Goal: Information Seeking & Learning: Learn about a topic

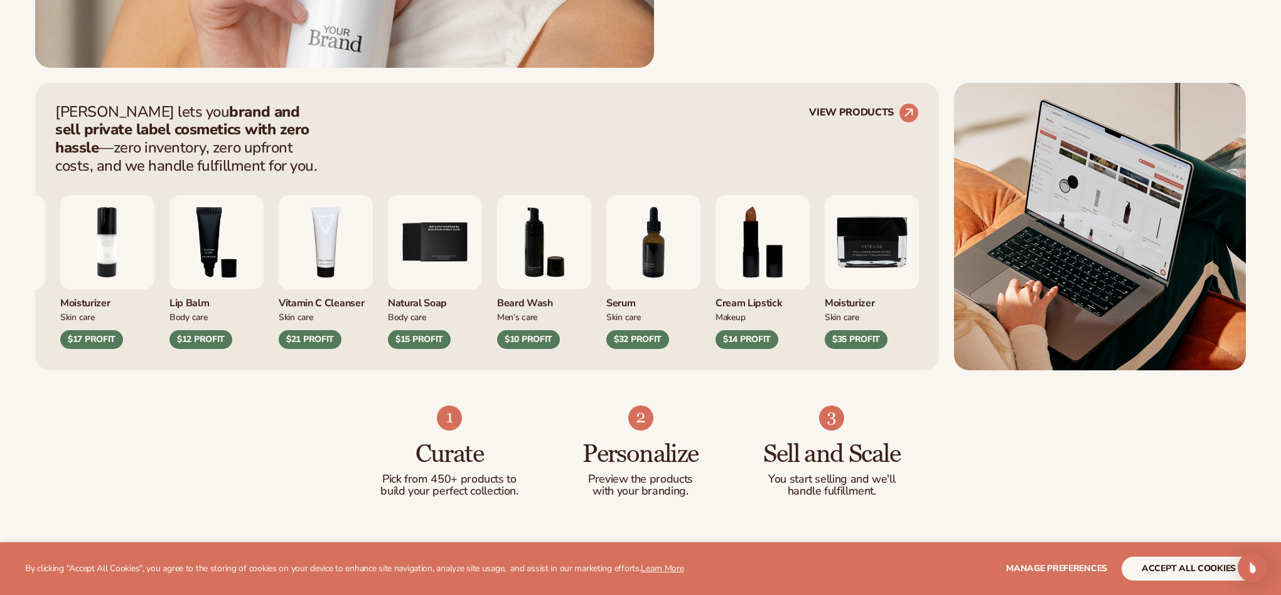
scroll to position [706, 0]
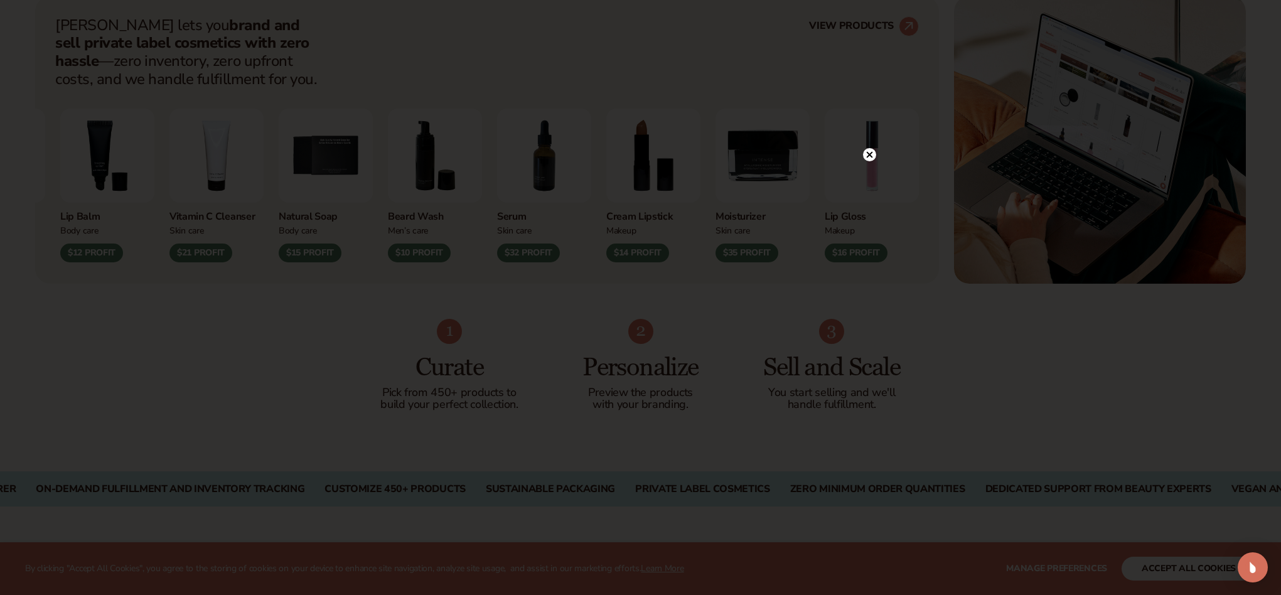
click at [871, 154] on circle at bounding box center [869, 154] width 13 height 13
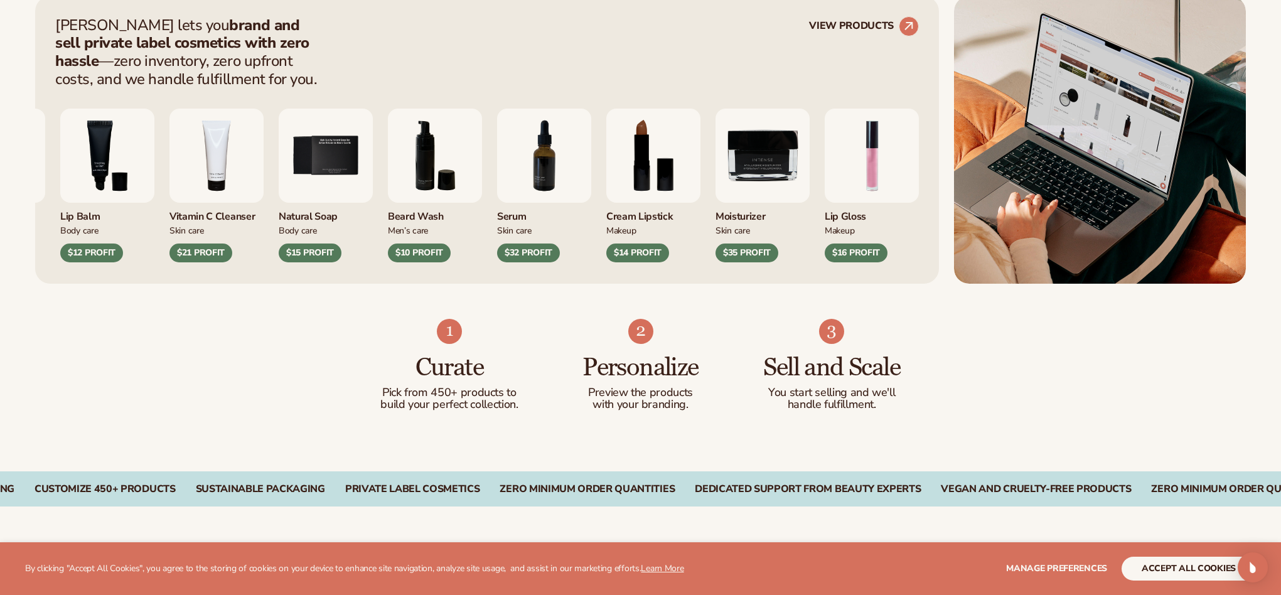
scroll to position [709, 0]
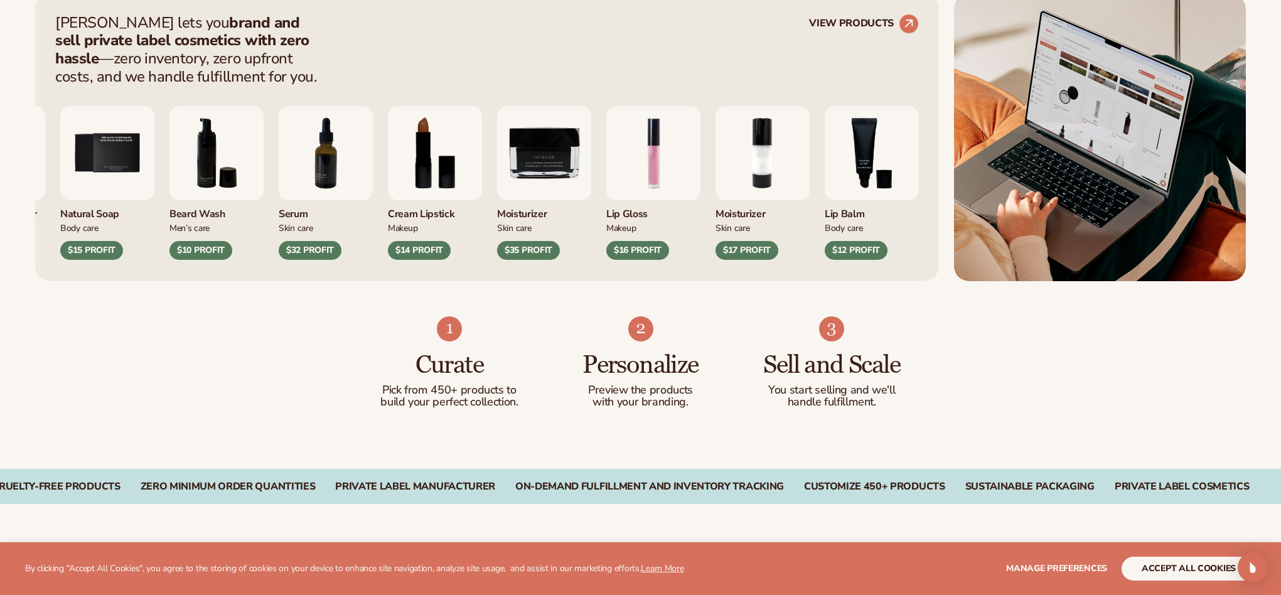
click at [810, 182] on img "2 / 9" at bounding box center [763, 153] width 94 height 94
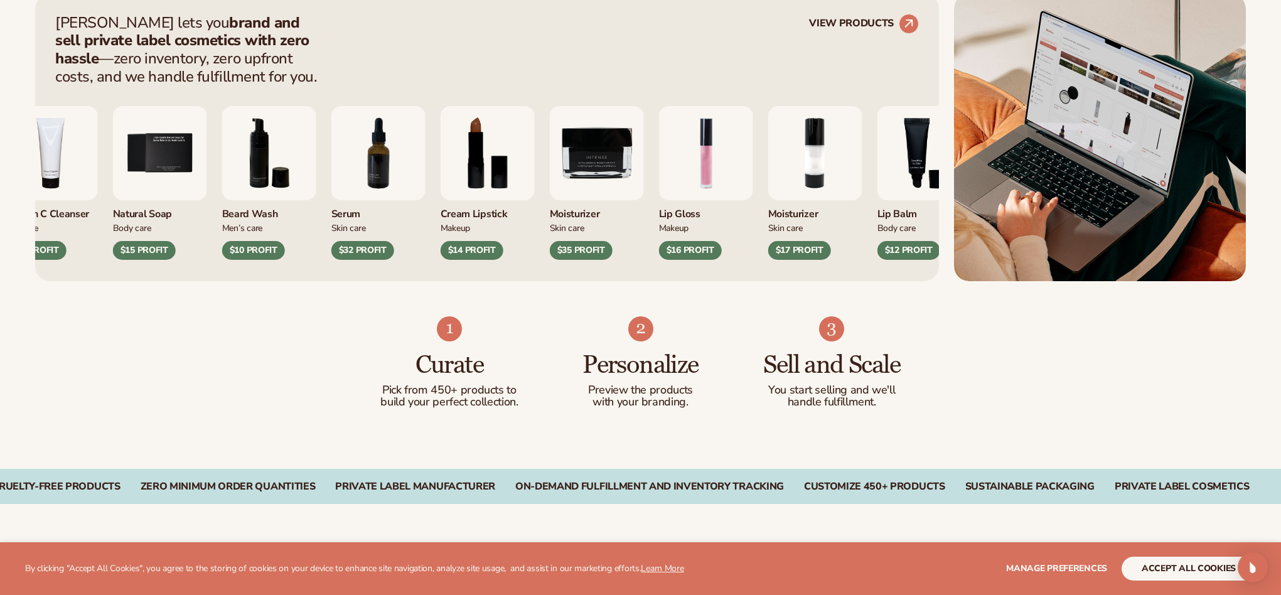
click at [817, 180] on img "2 / 9" at bounding box center [815, 153] width 94 height 94
click at [908, 20] on circle at bounding box center [909, 24] width 28 height 28
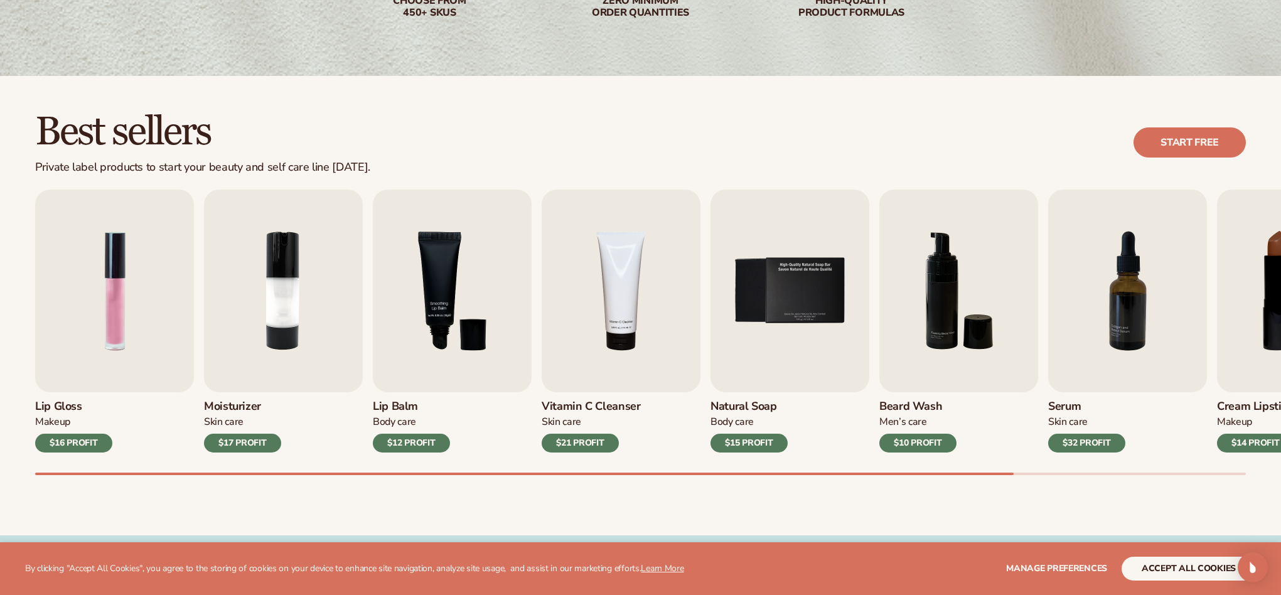
scroll to position [277, 0]
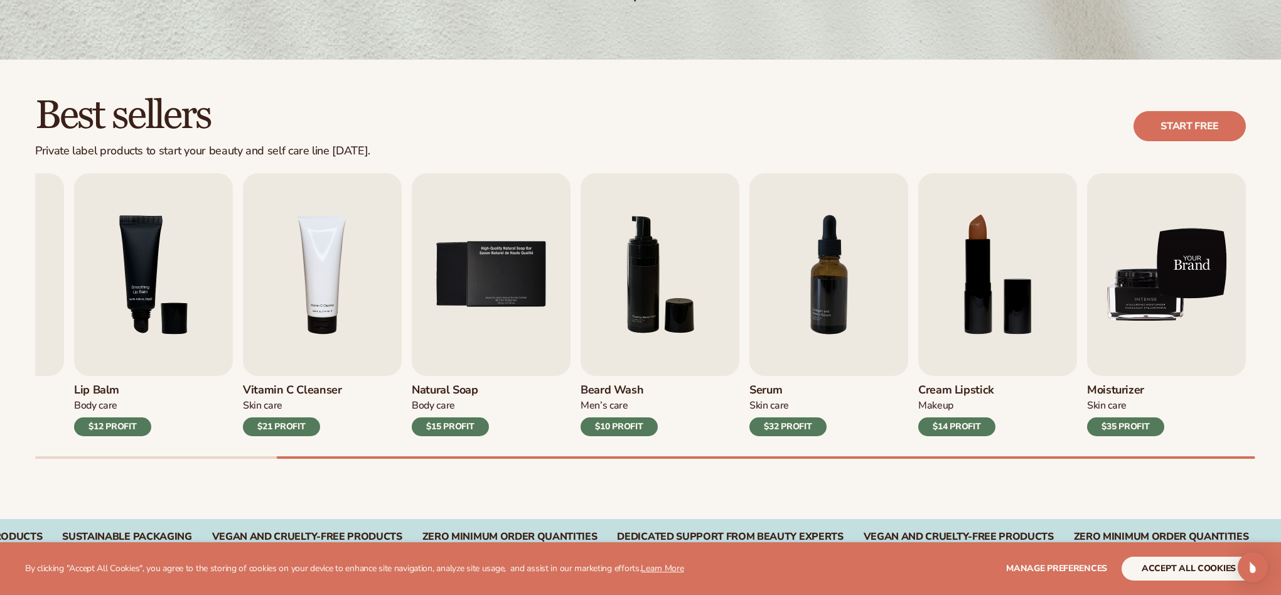
click at [1151, 304] on img "9 / 9" at bounding box center [1166, 274] width 159 height 203
click at [1145, 286] on img "9 / 9" at bounding box center [1166, 274] width 159 height 203
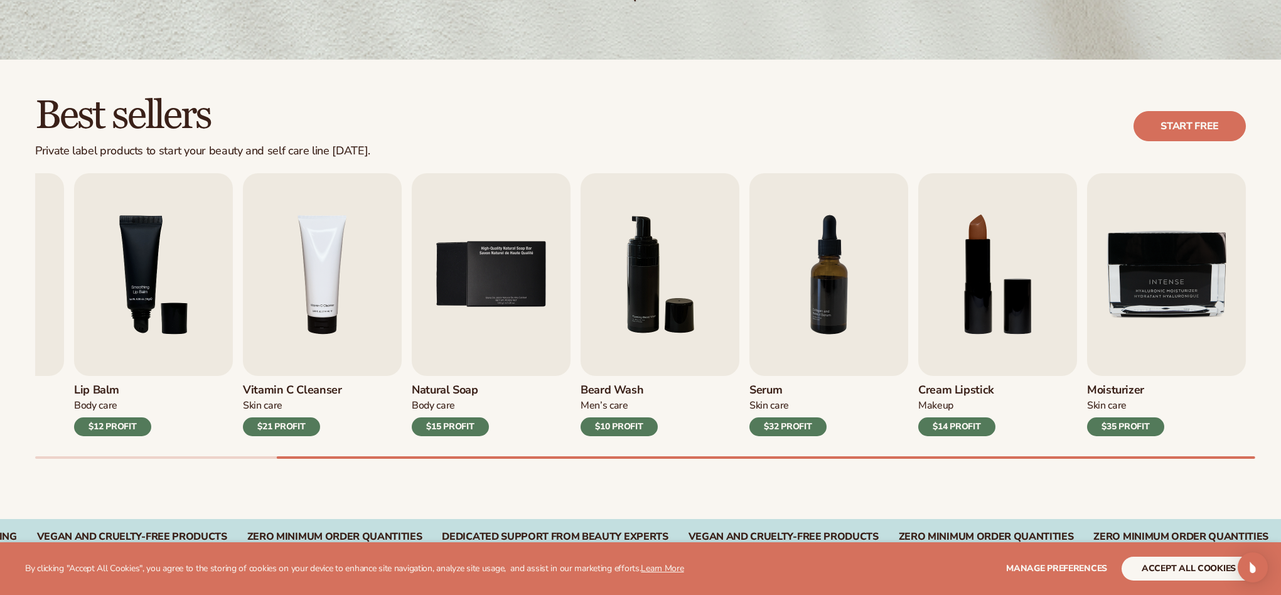
click at [1061, 562] on button "Manage preferences" at bounding box center [1056, 569] width 101 height 24
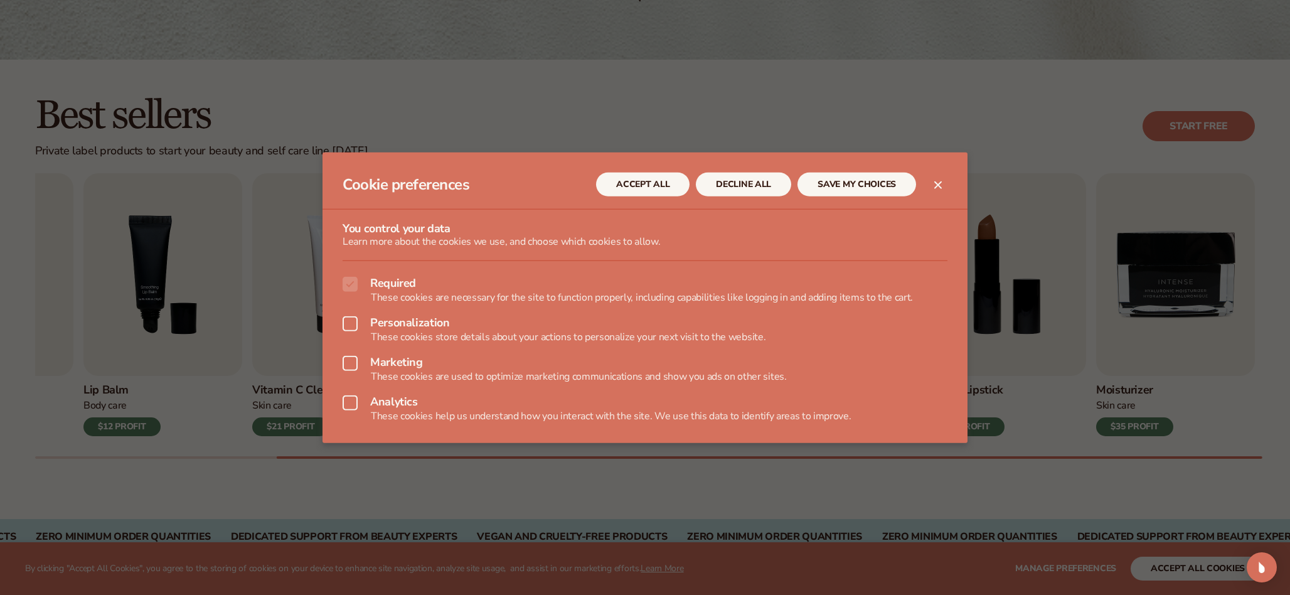
click at [738, 181] on button "DECLINE ALL" at bounding box center [743, 185] width 95 height 24
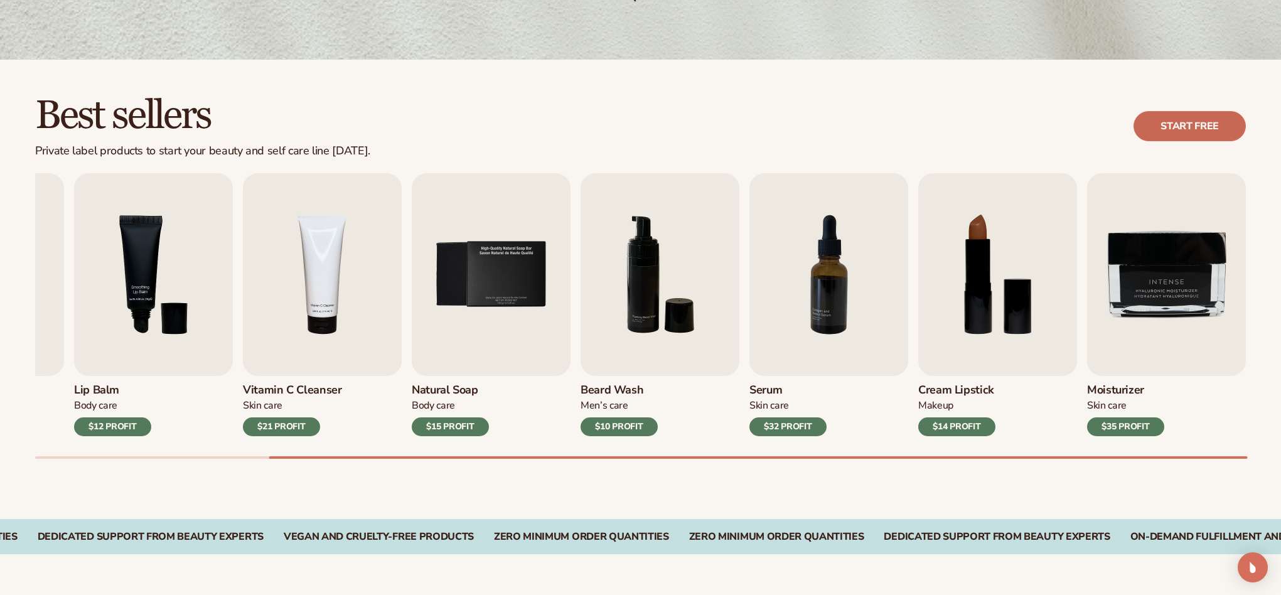
click at [1176, 129] on link "Start free" at bounding box center [1190, 126] width 112 height 30
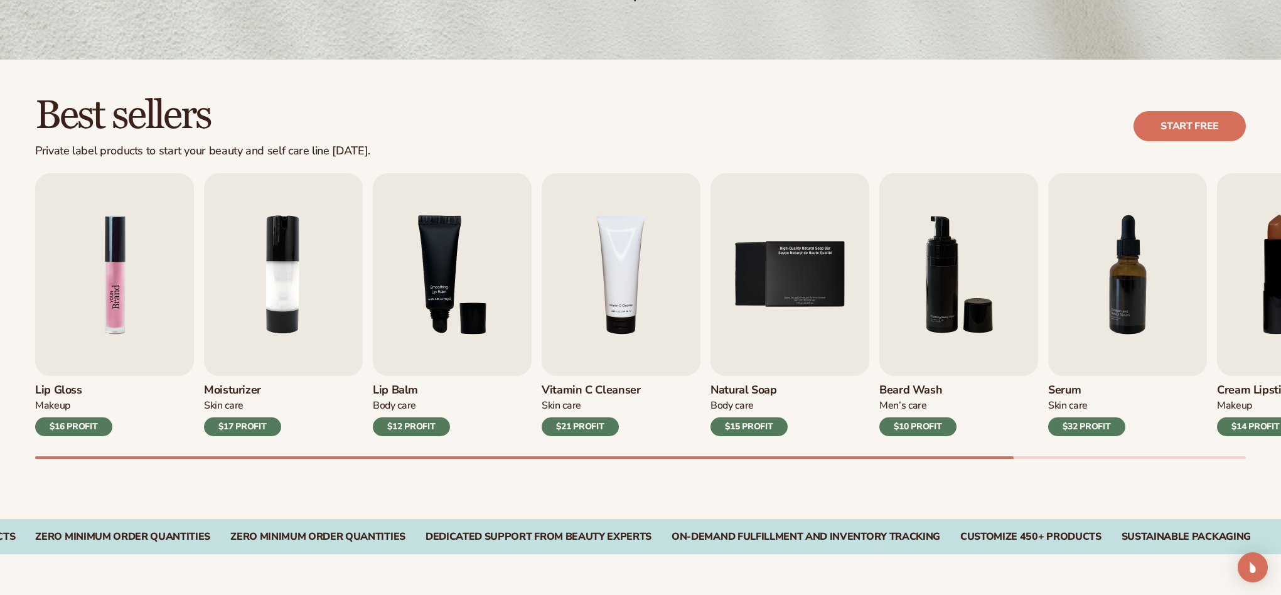
click at [114, 303] on img "1 / 9" at bounding box center [114, 274] width 159 height 203
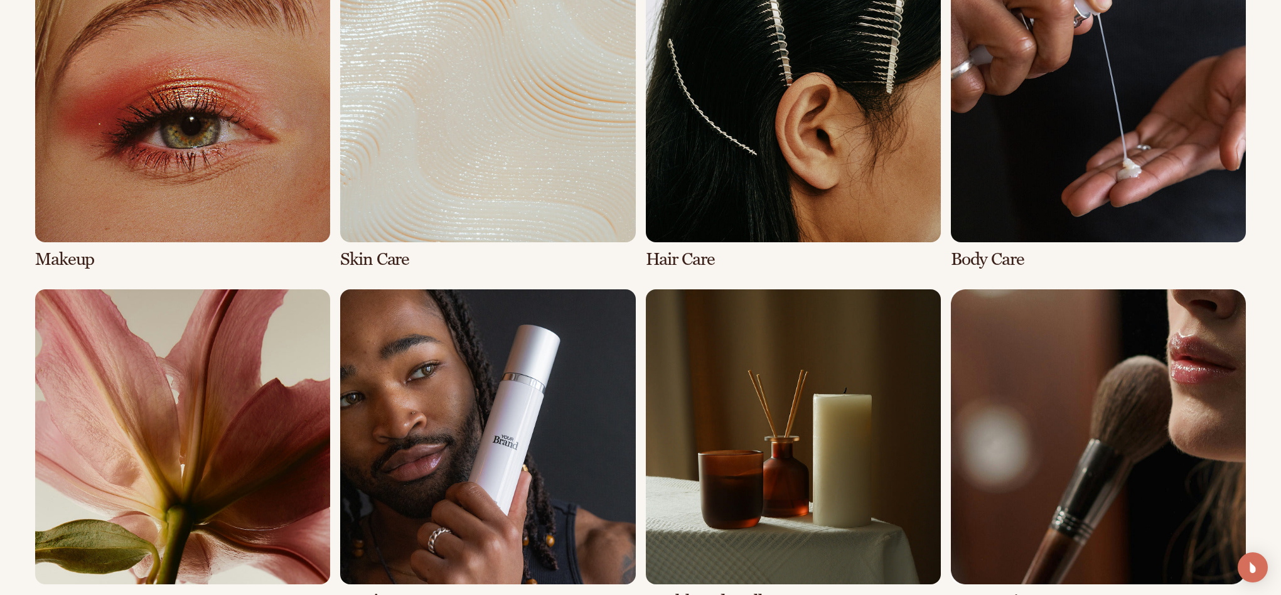
scroll to position [1036, 0]
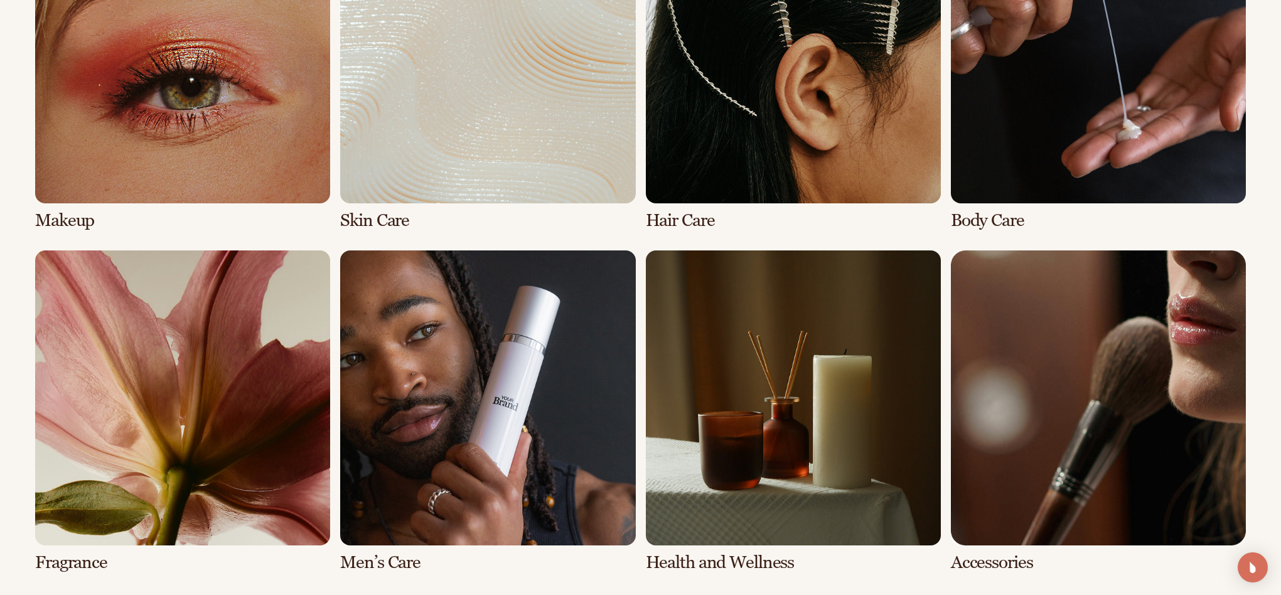
click at [383, 213] on link "2 / 8" at bounding box center [487, 69] width 295 height 322
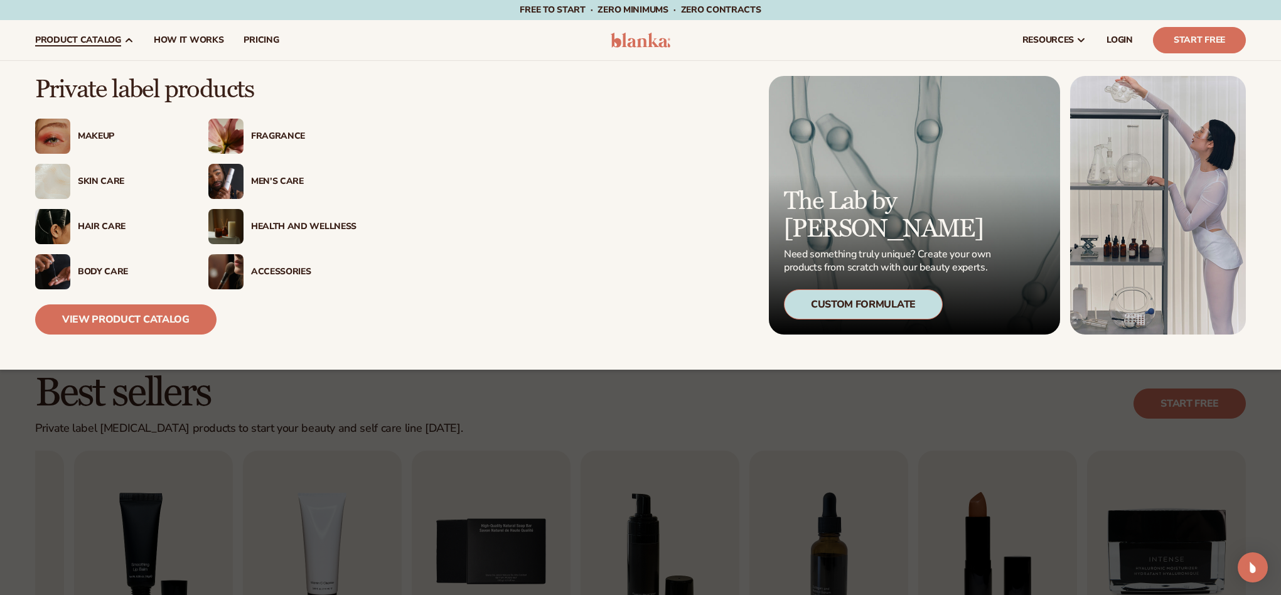
scroll to position [3, 0]
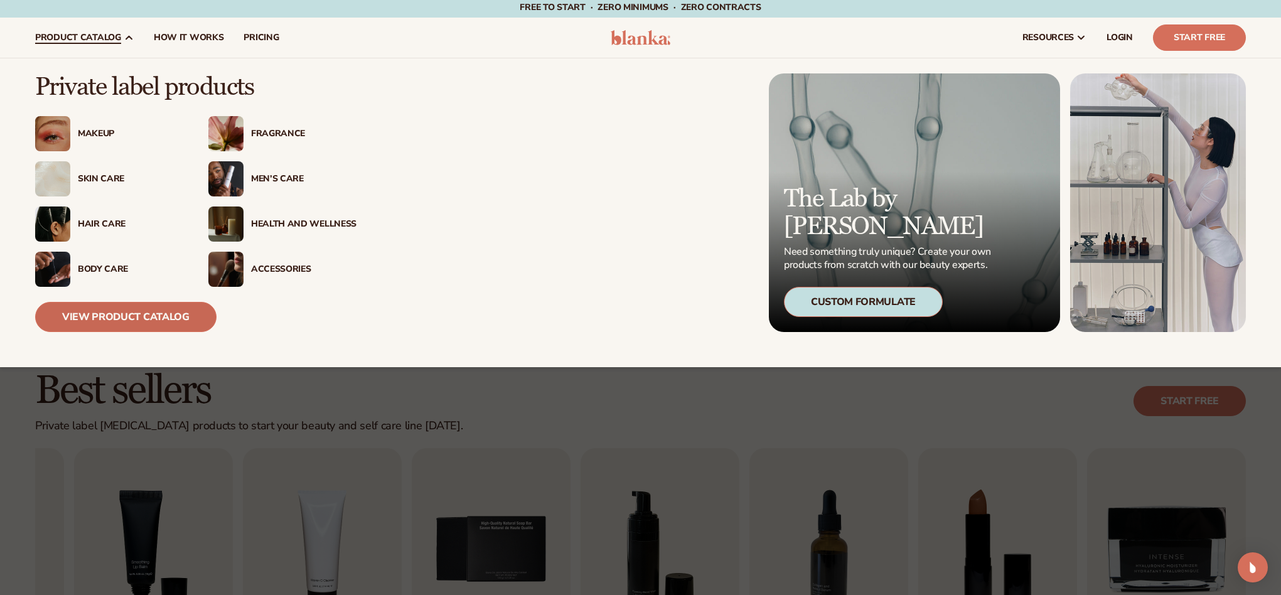
click at [113, 316] on link "View Product Catalog" at bounding box center [125, 317] width 181 height 30
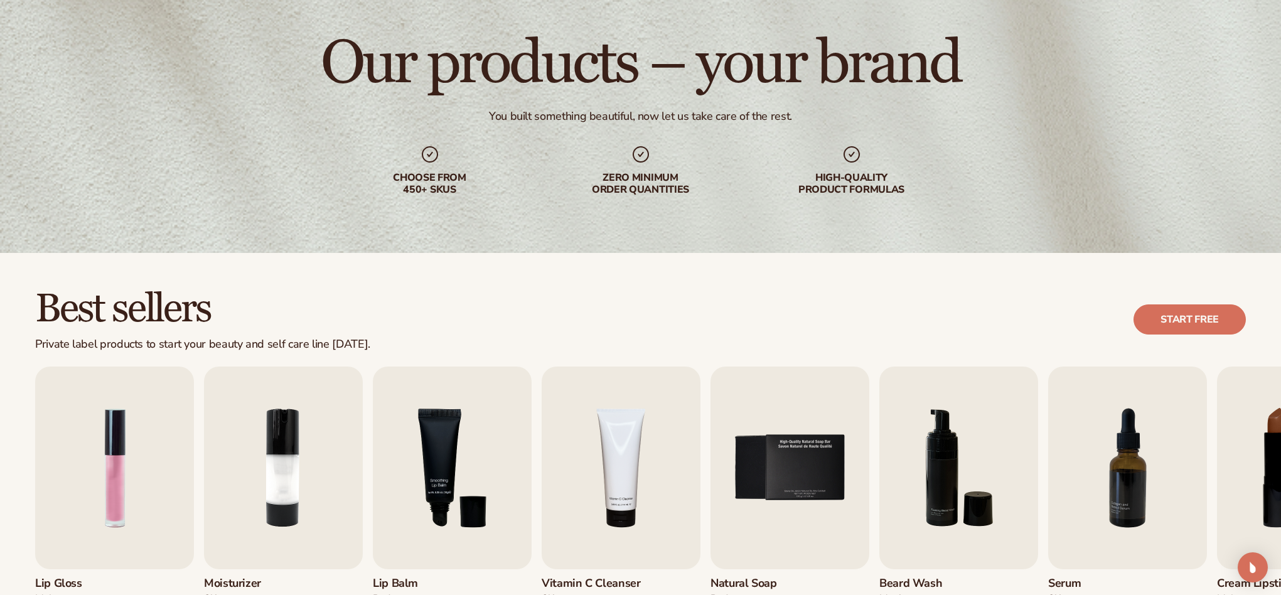
scroll to position [205, 0]
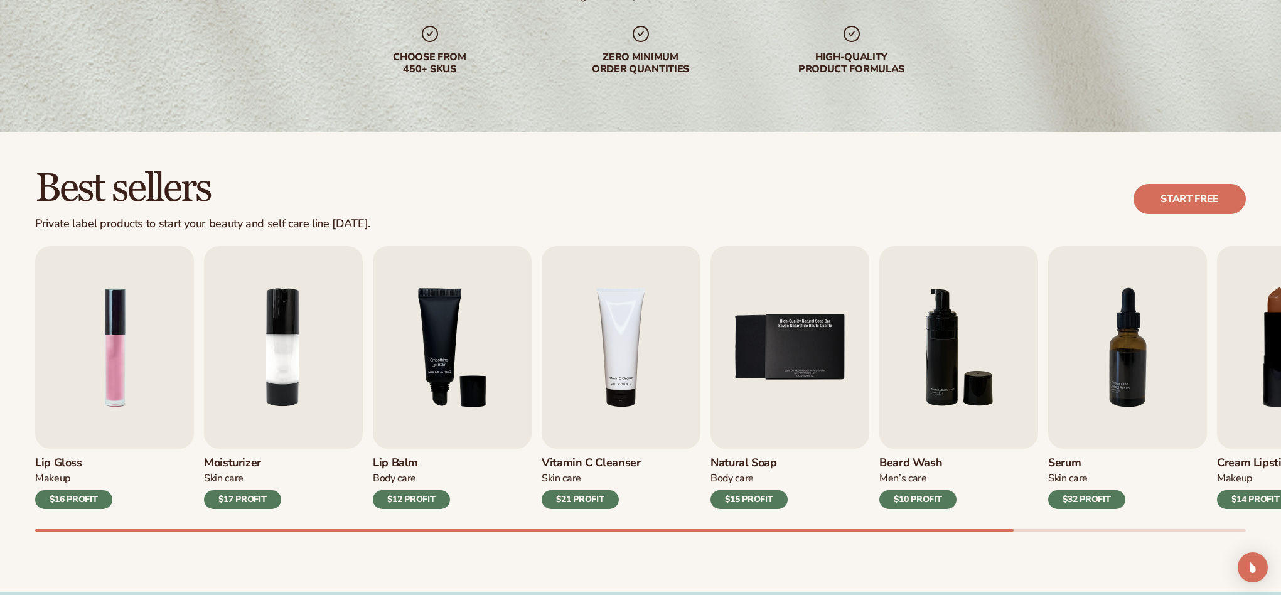
click at [233, 461] on h3 "Moisturizer" at bounding box center [242, 463] width 77 height 14
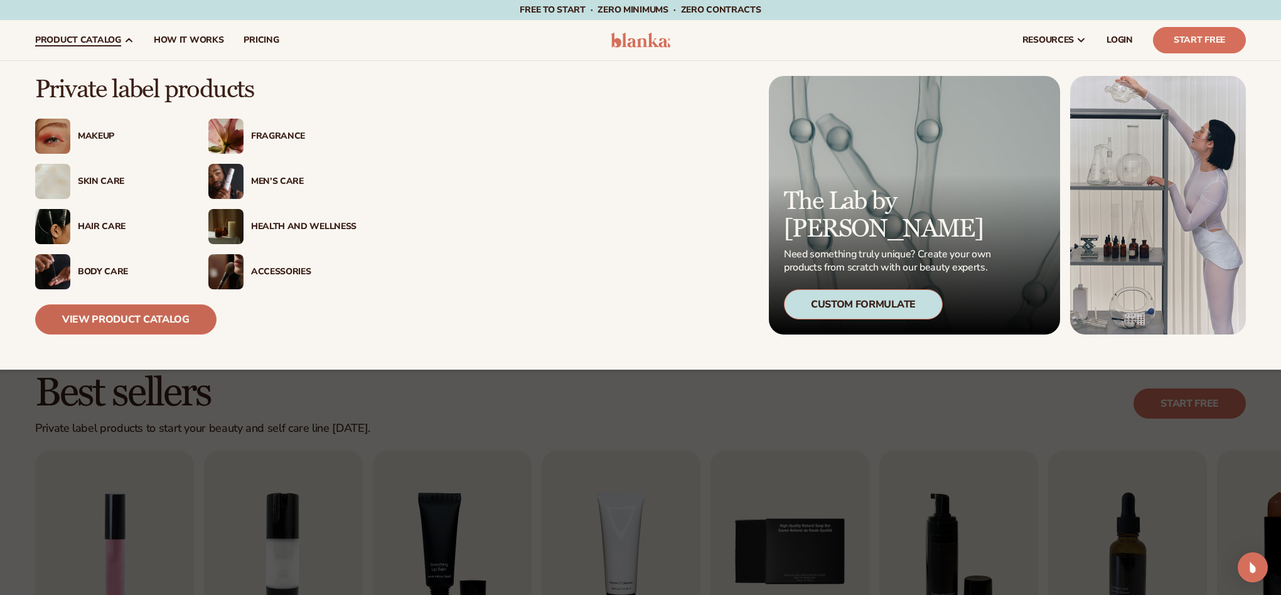
click at [140, 318] on link "View Product Catalog" at bounding box center [125, 319] width 181 height 30
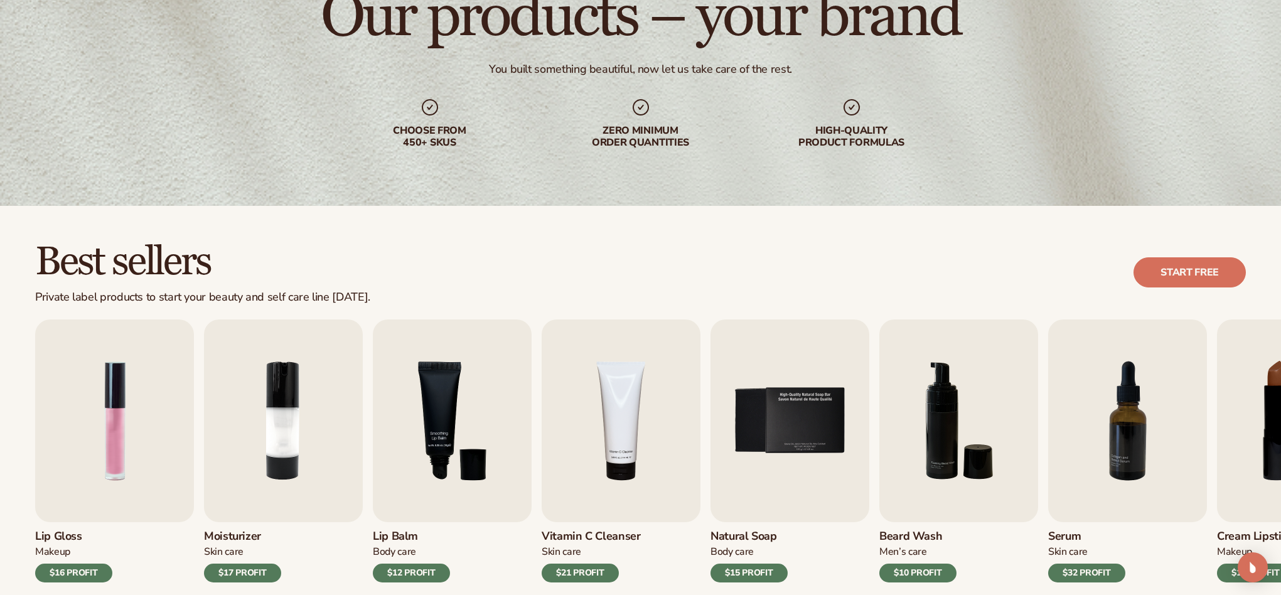
scroll to position [227, 0]
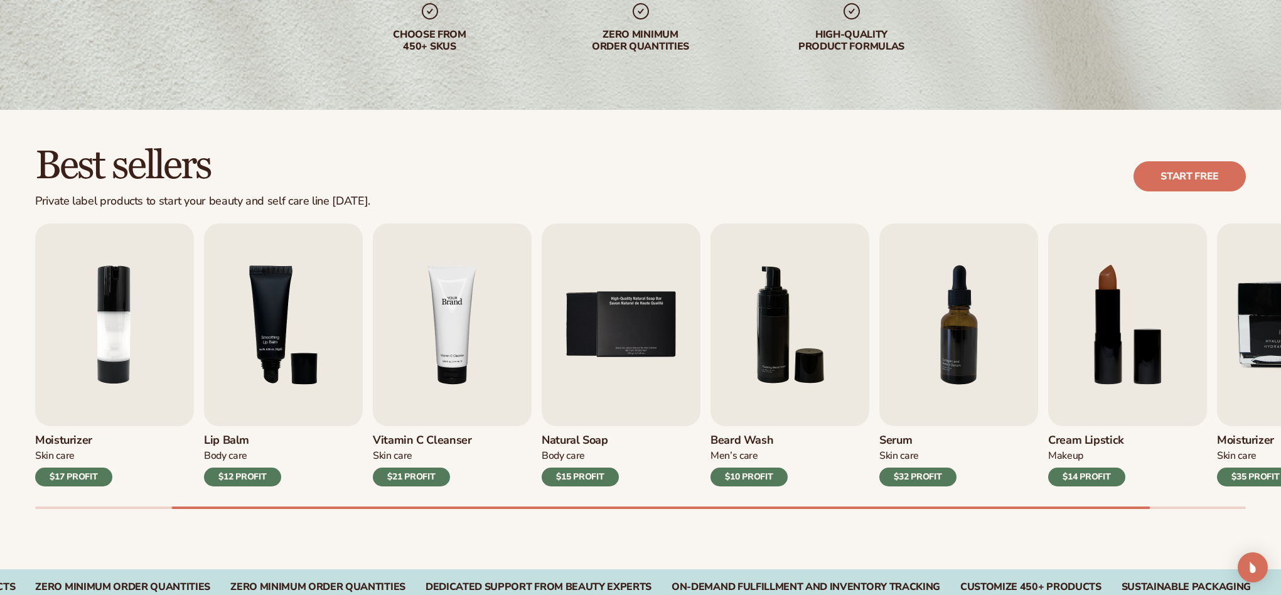
click at [453, 348] on img "4 / 9" at bounding box center [452, 324] width 159 height 203
click at [1021, 588] on div "ZERO MINIMUM ORDER QUANTITIES" at bounding box center [933, 587] width 175 height 12
click at [1161, 587] on div "ZERO MINIMUM ORDER QUANTITIES" at bounding box center [1143, 587] width 175 height 12
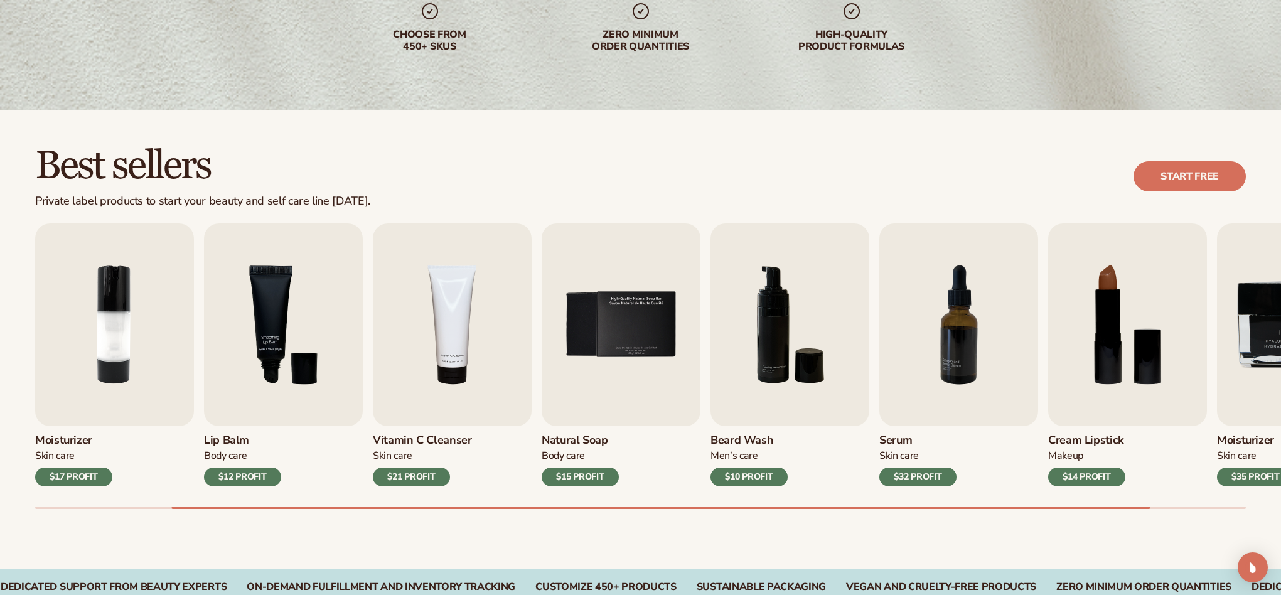
scroll to position [0, 0]
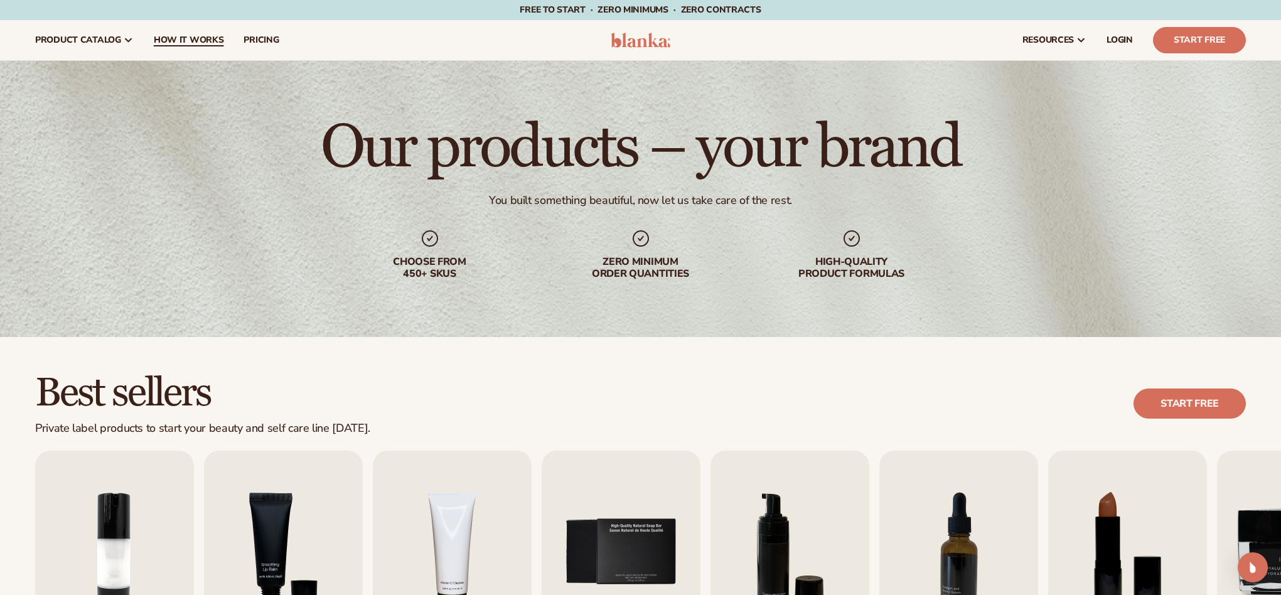
click at [204, 33] on link "How It Works" at bounding box center [189, 40] width 90 height 40
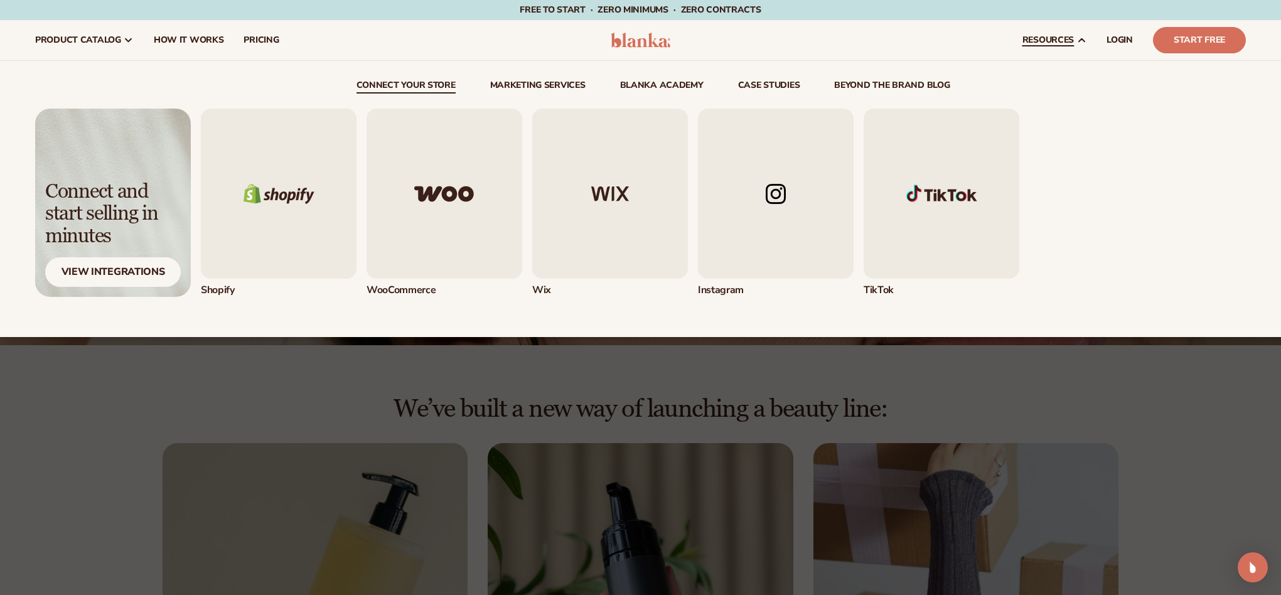
click at [1080, 38] on icon at bounding box center [1081, 40] width 10 height 10
click at [1056, 40] on span "resources" at bounding box center [1047, 40] width 51 height 10
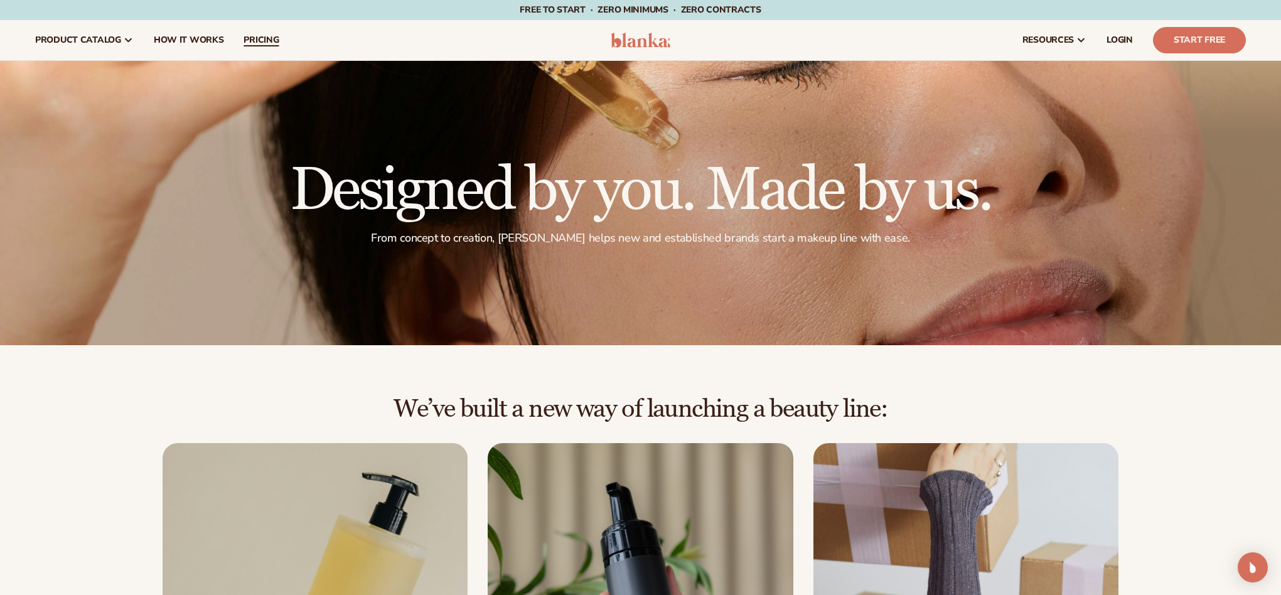
click at [250, 38] on span "pricing" at bounding box center [261, 40] width 35 height 10
